Goal: Task Accomplishment & Management: Manage account settings

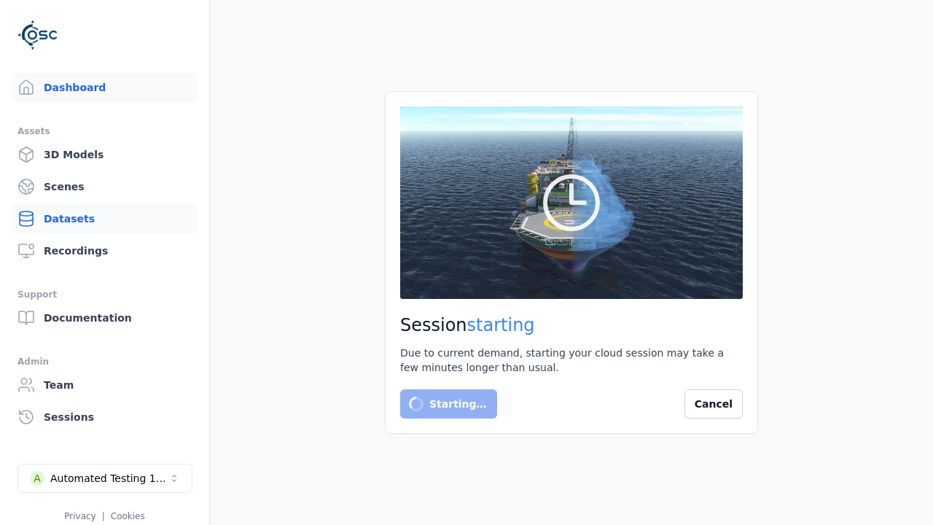
click at [131, 225] on link "Datasets" at bounding box center [105, 218] width 186 height 29
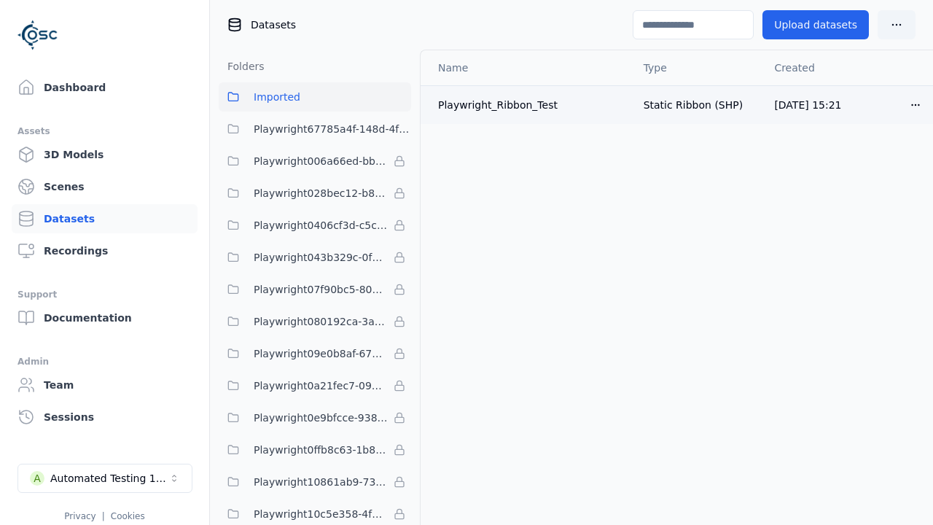
click at [921, 104] on html "Dashboard Assets 3D Models Scenes Datasets Recordings Support Documentation Adm…" at bounding box center [466, 262] width 933 height 525
click at [874, 166] on div "Delete" at bounding box center [884, 160] width 86 height 23
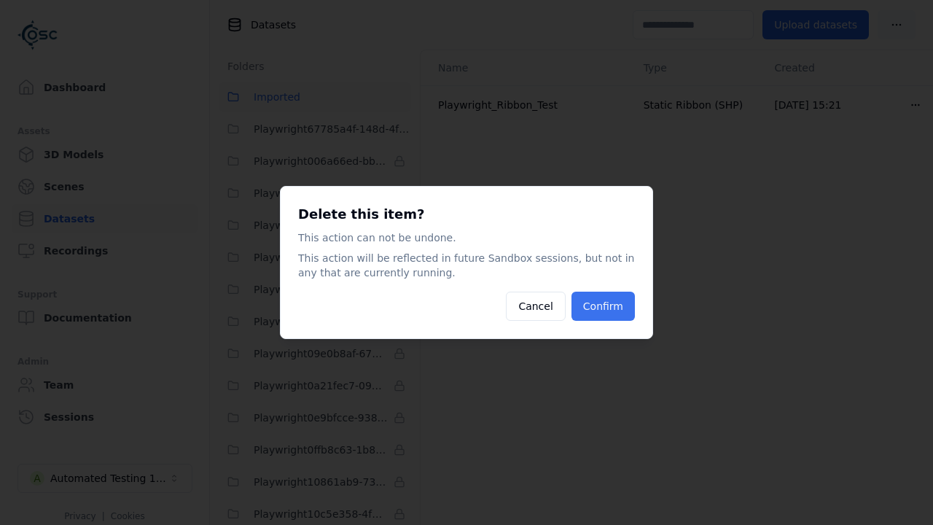
click at [609, 299] on button "Confirm" at bounding box center [603, 306] width 63 height 29
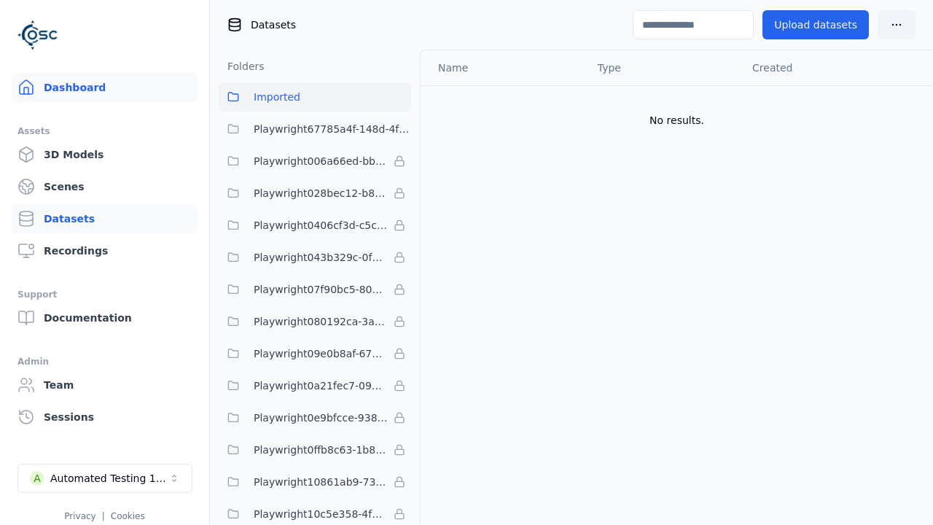
click at [82, 79] on link "Dashboard" at bounding box center [105, 87] width 186 height 29
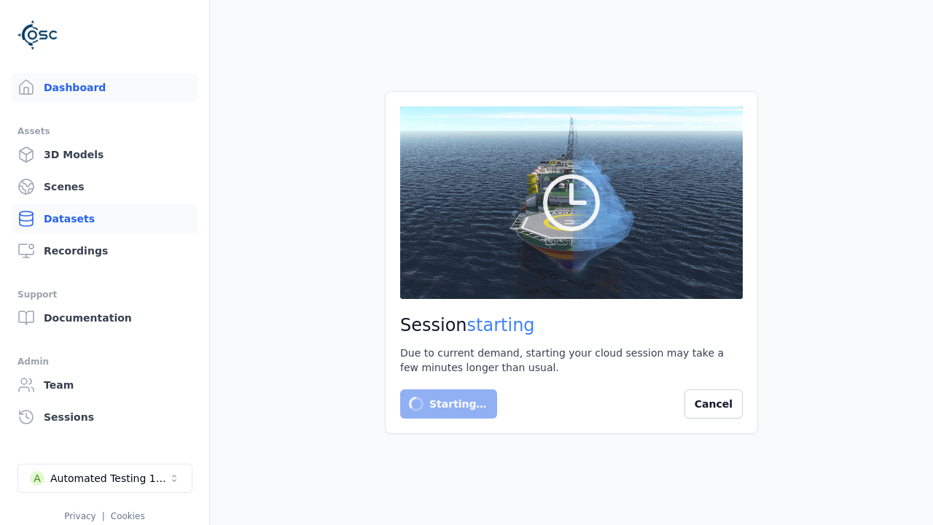
click at [104, 219] on link "Datasets" at bounding box center [105, 218] width 186 height 29
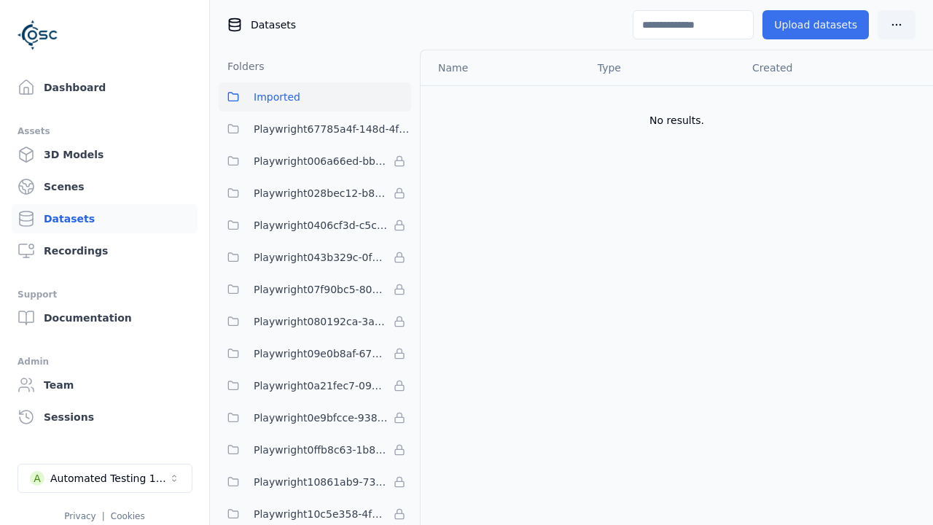
click at [820, 25] on button "Upload datasets" at bounding box center [816, 24] width 106 height 29
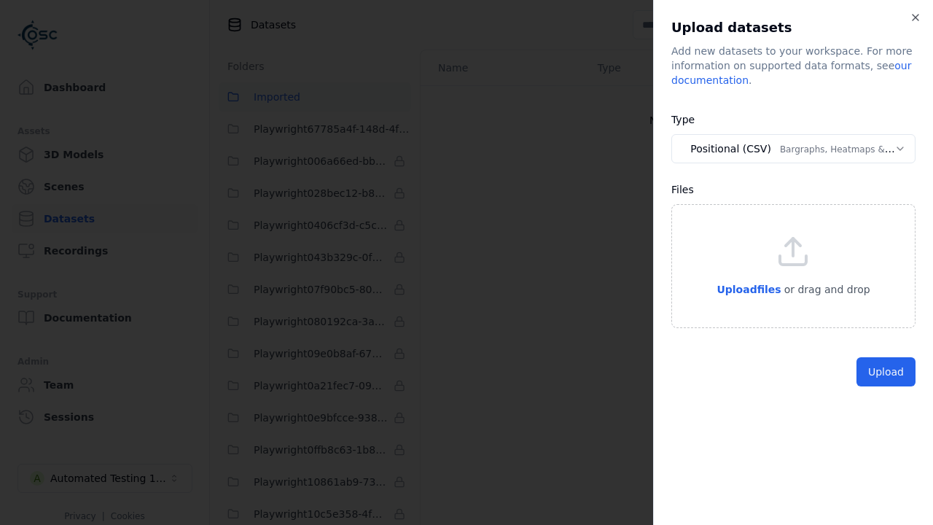
click at [793, 149] on button "Positional (CSV) Bargraphs, Heatmaps & Pins" at bounding box center [794, 148] width 244 height 29
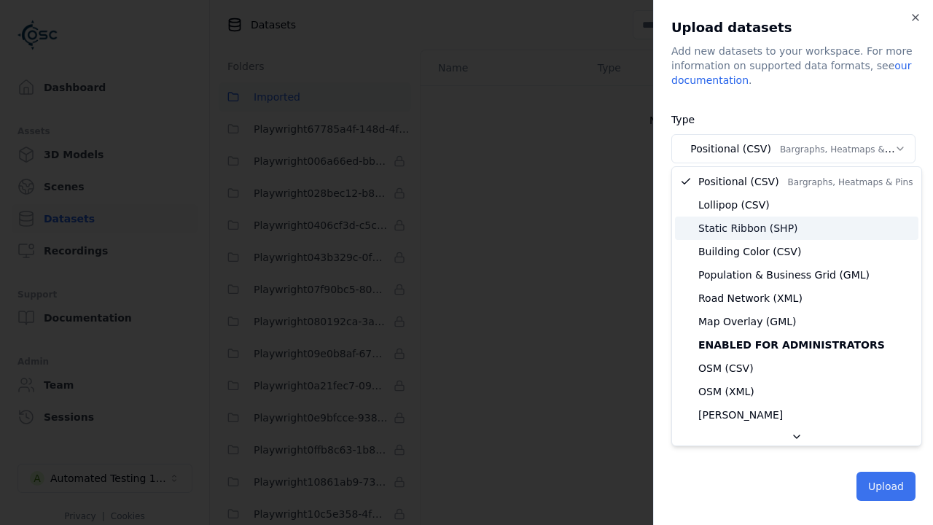
select select "*****"
click at [888, 485] on button "Upload" at bounding box center [886, 486] width 59 height 29
